Goal: Information Seeking & Learning: Learn about a topic

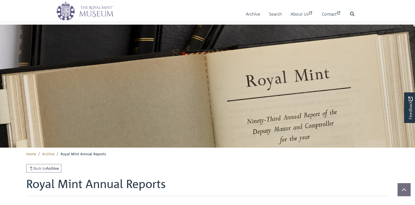
scroll to position [268, 0]
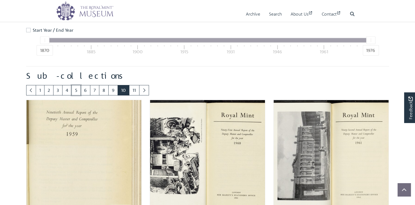
click at [81, 95] on link "5" at bounding box center [75, 90] width 9 height 10
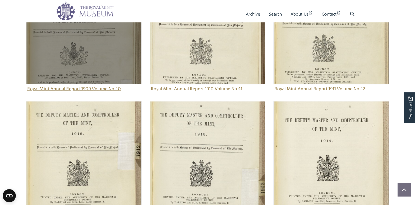
scroll to position [551, 0]
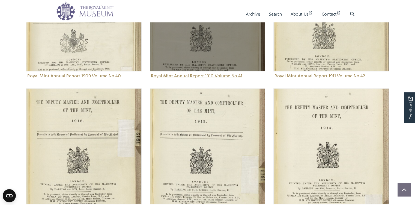
click at [204, 67] on img "Sub-collection" at bounding box center [207, 13] width 115 height 115
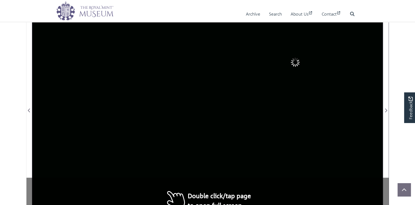
scroll to position [127, 0]
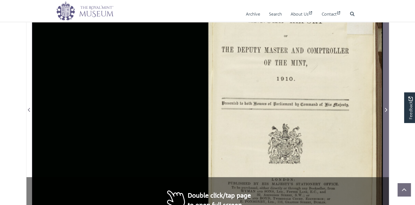
click at [385, 112] on icon "Next Page" at bounding box center [385, 109] width 3 height 4
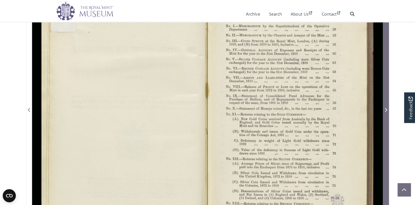
click at [386, 112] on icon "Next Page" at bounding box center [385, 109] width 3 height 4
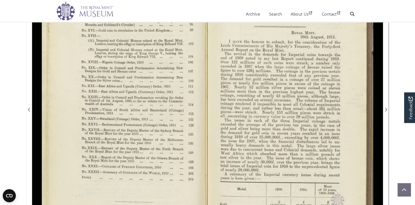
scroll to position [127, 0]
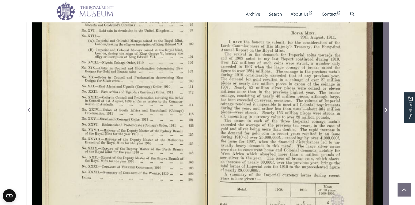
click at [386, 112] on icon "Next Page" at bounding box center [386, 110] width 2 height 4
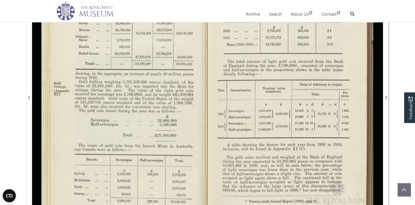
scroll to position [145, 0]
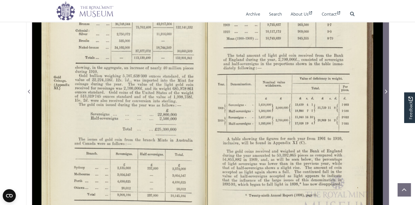
click at [387, 93] on icon "Next Page" at bounding box center [386, 91] width 2 height 4
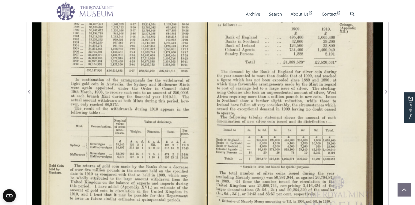
scroll to position [164, 0]
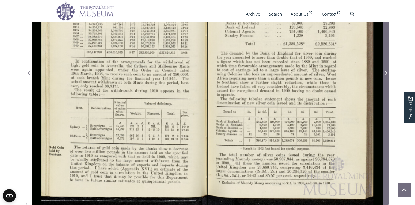
click at [386, 75] on icon "Next Page" at bounding box center [385, 73] width 3 height 4
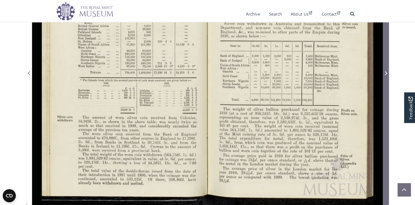
click at [386, 75] on icon "Next Page" at bounding box center [385, 73] width 3 height 4
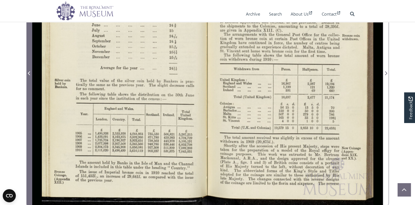
click at [28, 75] on icon "Previous Page" at bounding box center [29, 73] width 2 height 4
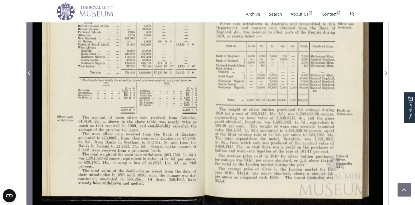
click at [28, 75] on icon "Previous Page" at bounding box center [29, 73] width 2 height 4
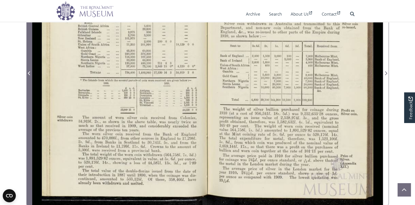
click at [29, 75] on icon "Previous Page" at bounding box center [29, 73] width 3 height 4
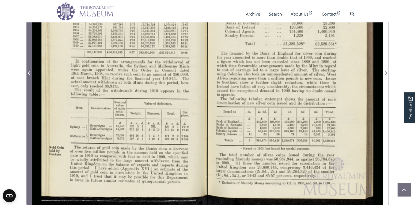
click at [29, 75] on icon "Previous Page" at bounding box center [29, 73] width 3 height 4
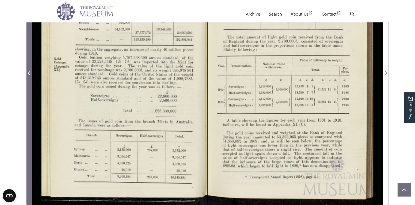
click at [29, 75] on icon "Previous Page" at bounding box center [29, 73] width 3 height 4
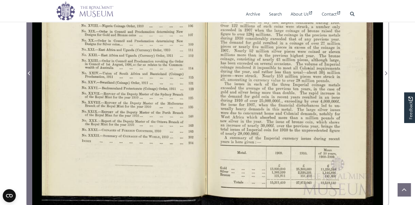
click at [29, 75] on icon "Previous Page" at bounding box center [29, 73] width 3 height 4
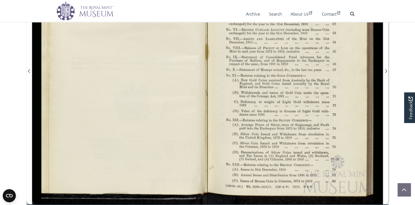
scroll to position [164, 0]
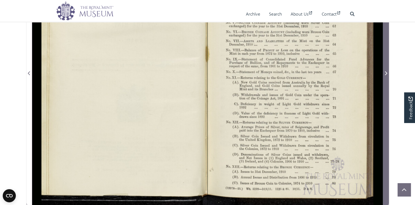
click at [386, 75] on icon "Next Page" at bounding box center [386, 73] width 2 height 4
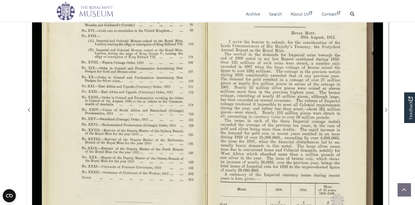
scroll to position [55, 0]
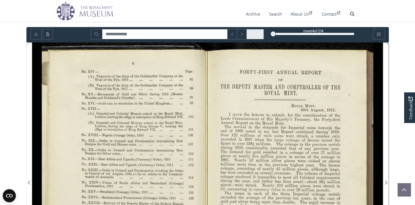
click at [340, 37] on div "4" at bounding box center [313, 33] width 82 height 5
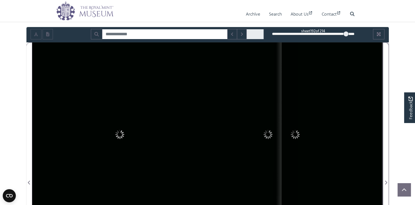
click at [346, 37] on div "192" at bounding box center [313, 33] width 82 height 5
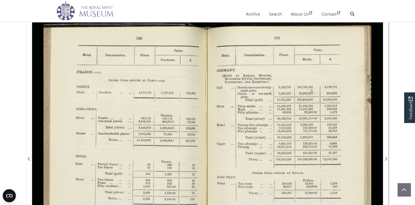
scroll to position [127, 0]
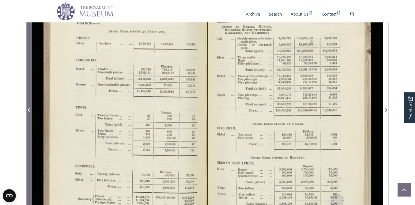
click at [30, 112] on icon "Previous Page" at bounding box center [29, 109] width 3 height 4
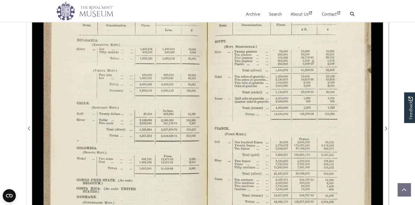
scroll to position [109, 0]
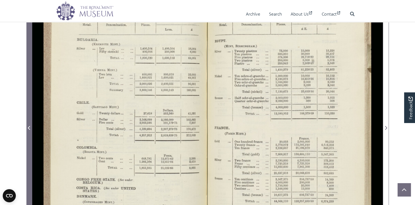
click at [28, 130] on icon "Previous Page" at bounding box center [29, 128] width 2 height 4
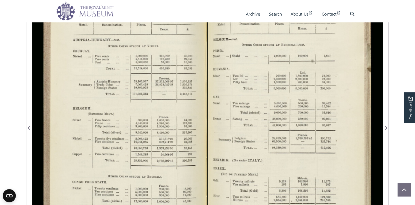
scroll to position [91, 0]
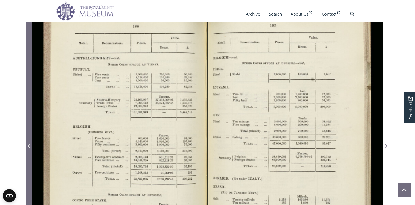
click at [29, 148] on icon "Previous Page" at bounding box center [29, 146] width 3 height 4
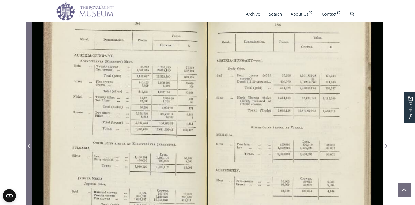
click at [29, 148] on icon "Previous Page" at bounding box center [29, 146] width 2 height 4
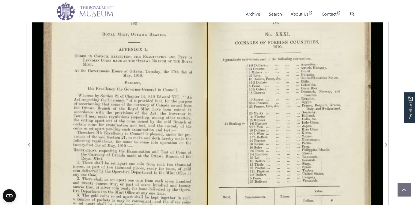
scroll to position [91, 0]
